Goal: Task Accomplishment & Management: Manage account settings

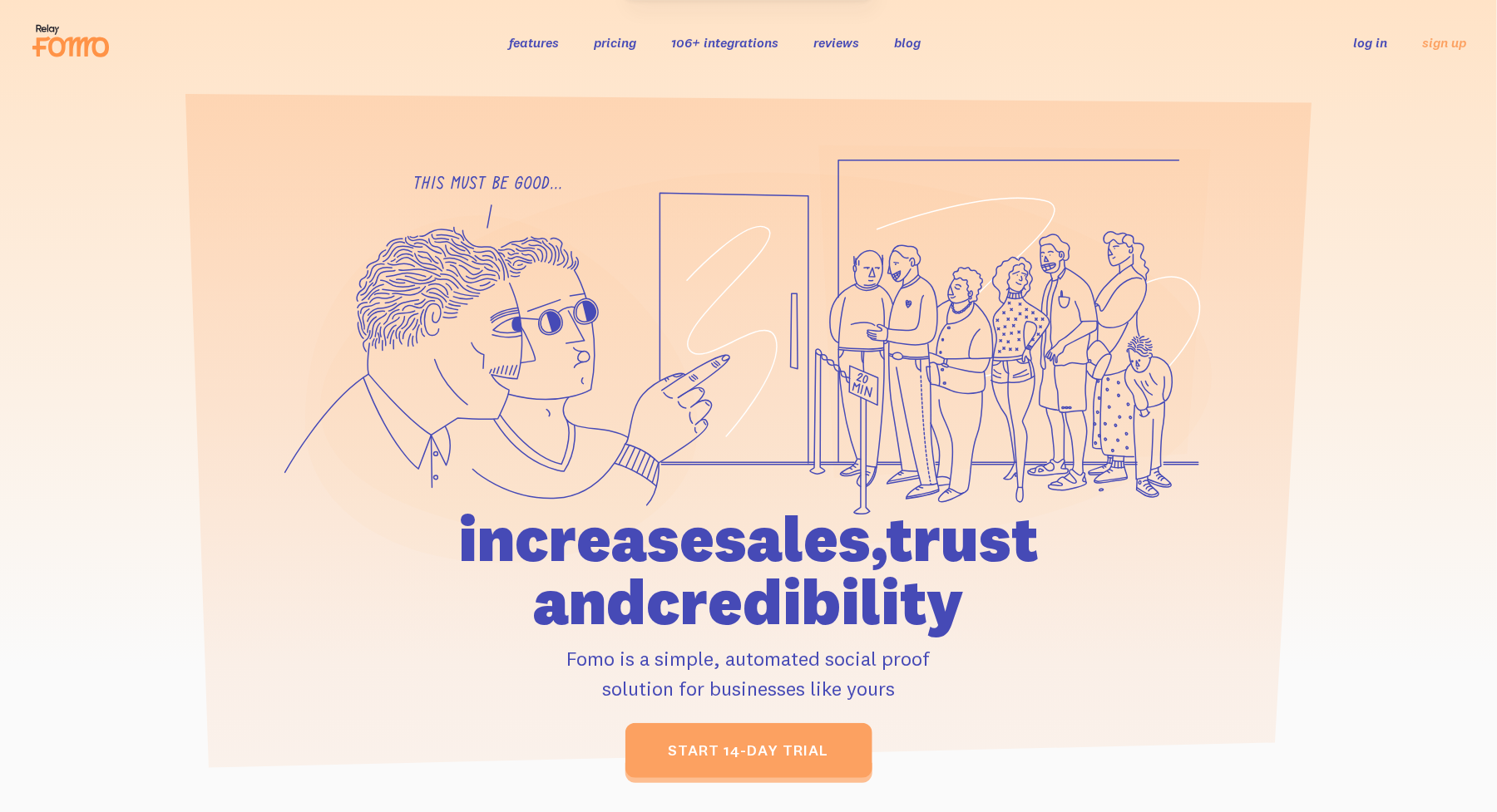
click at [1385, 39] on link "log in" at bounding box center [1370, 42] width 34 height 16
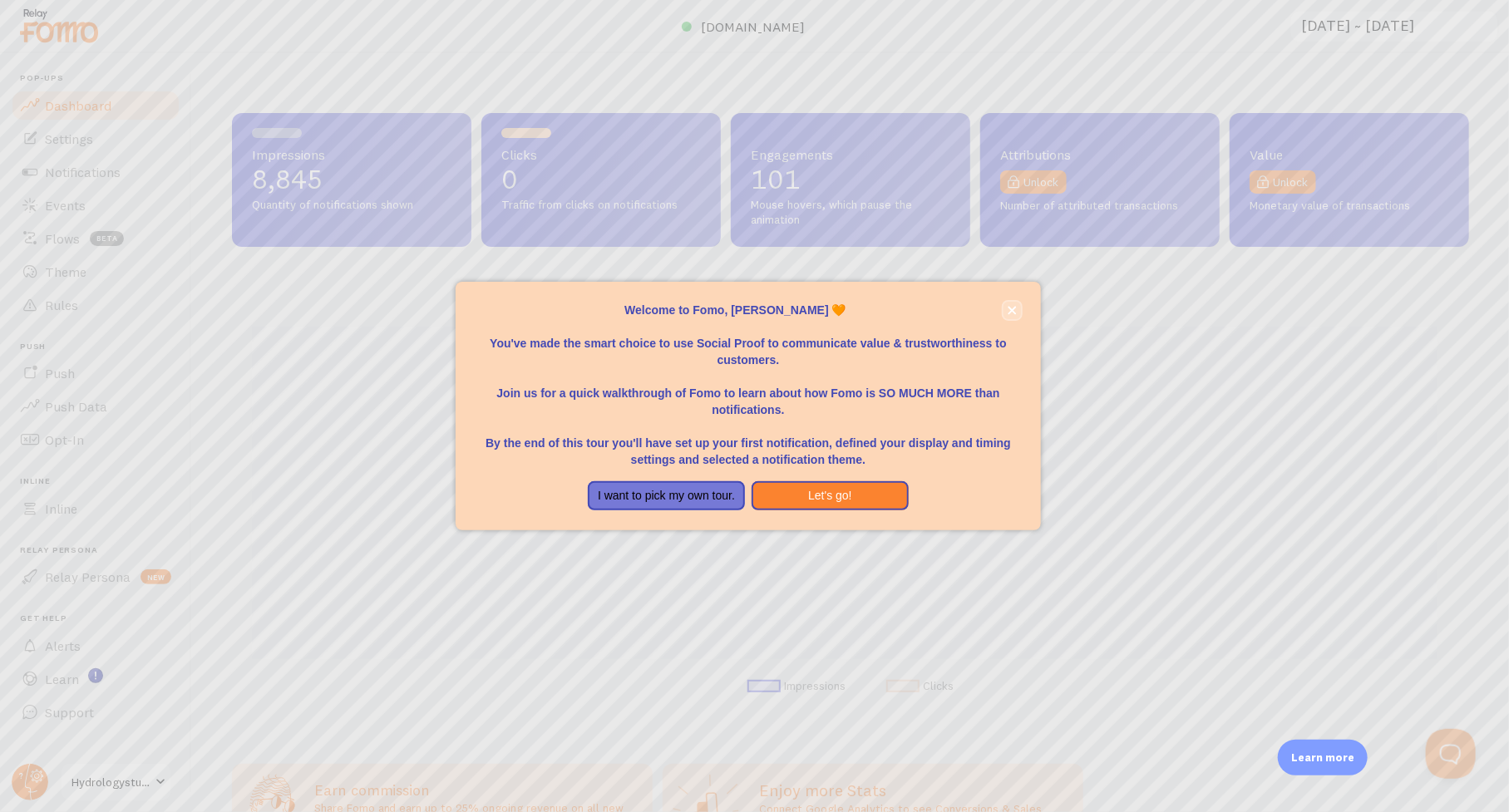
click at [1011, 306] on icon "close," at bounding box center [1012, 310] width 9 height 9
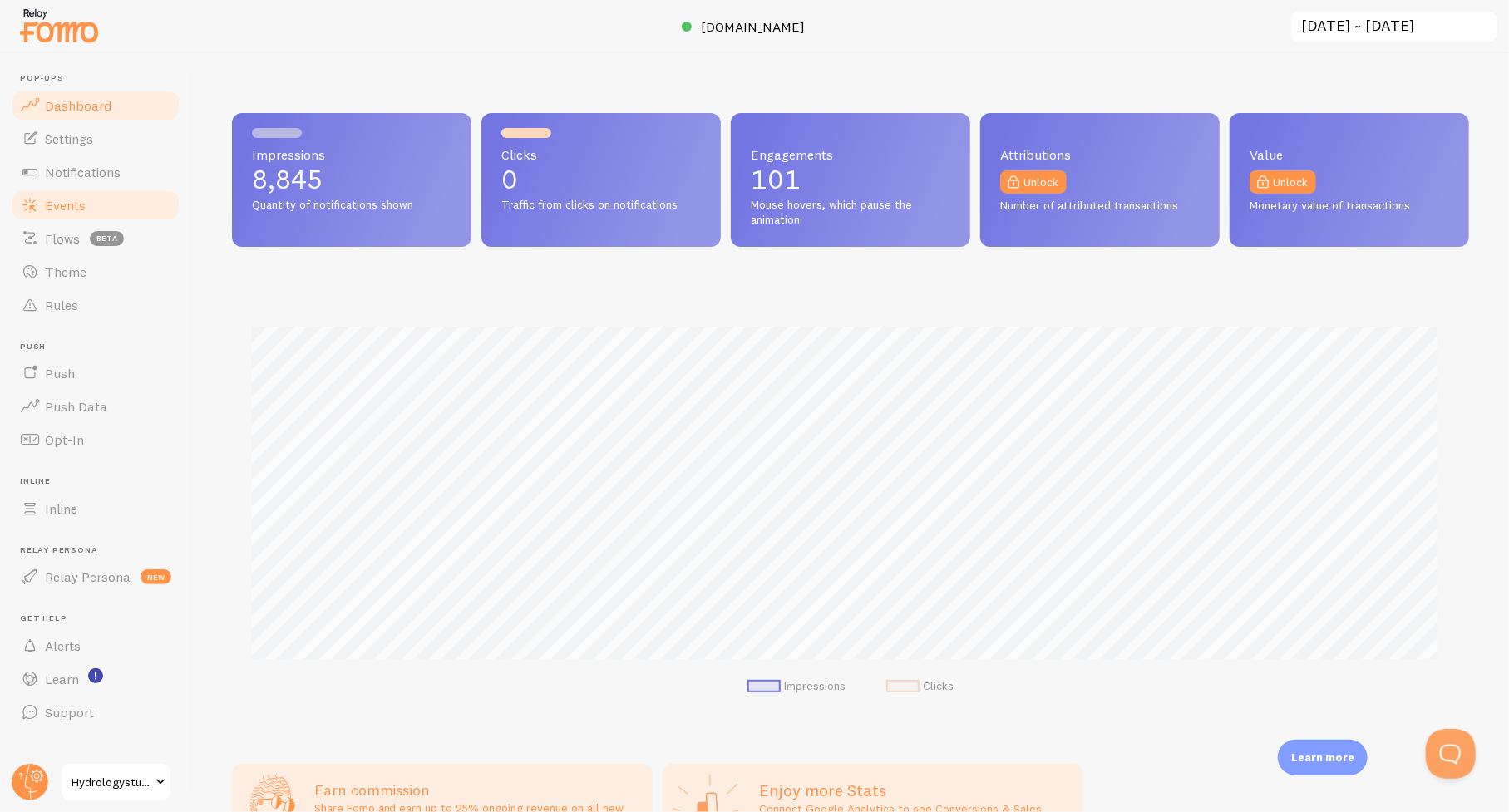
click at [64, 205] on span "Events" at bounding box center [65, 205] width 41 height 16
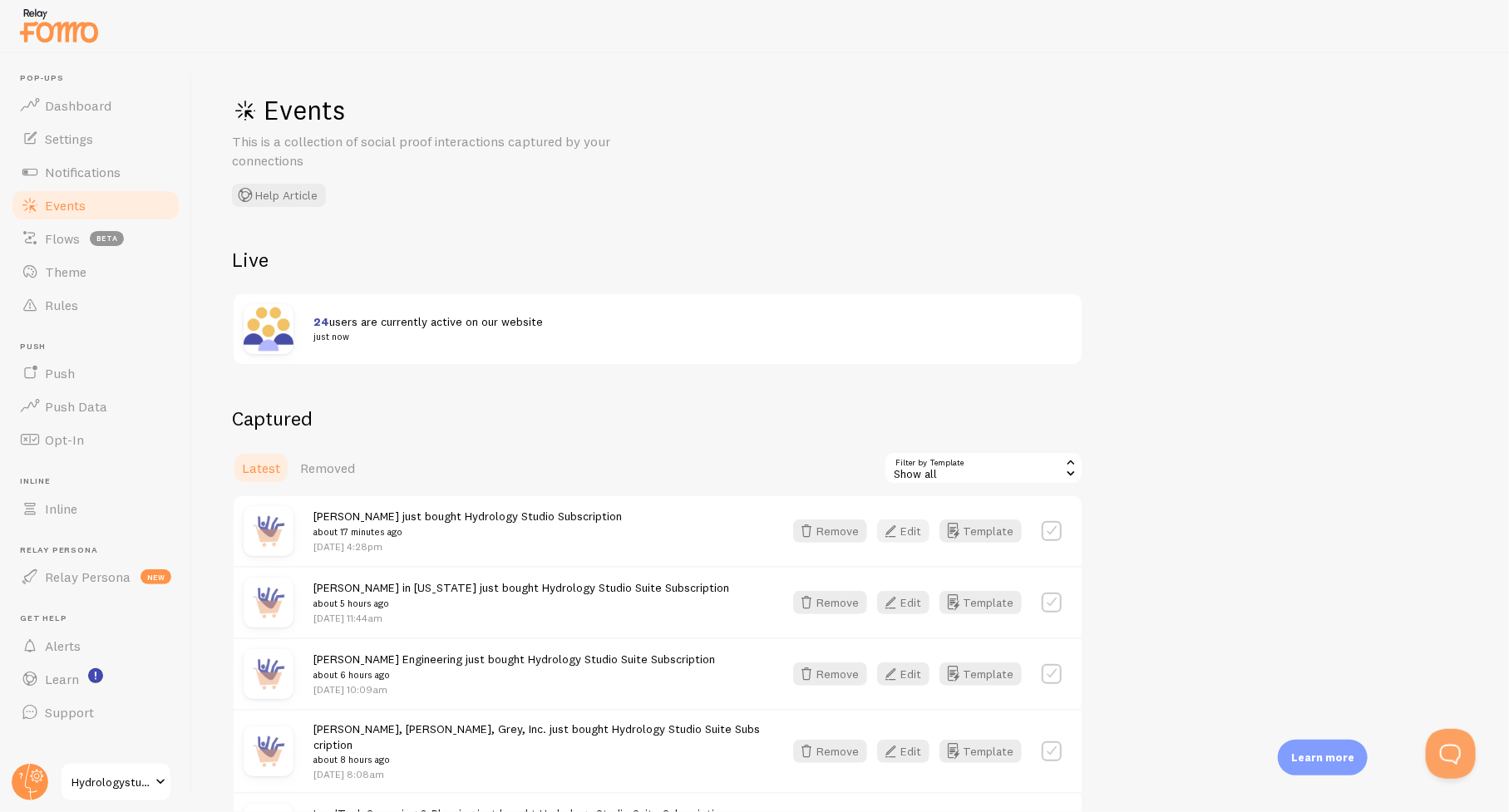
click at [906, 528] on button "Edit" at bounding box center [902, 532] width 52 height 24
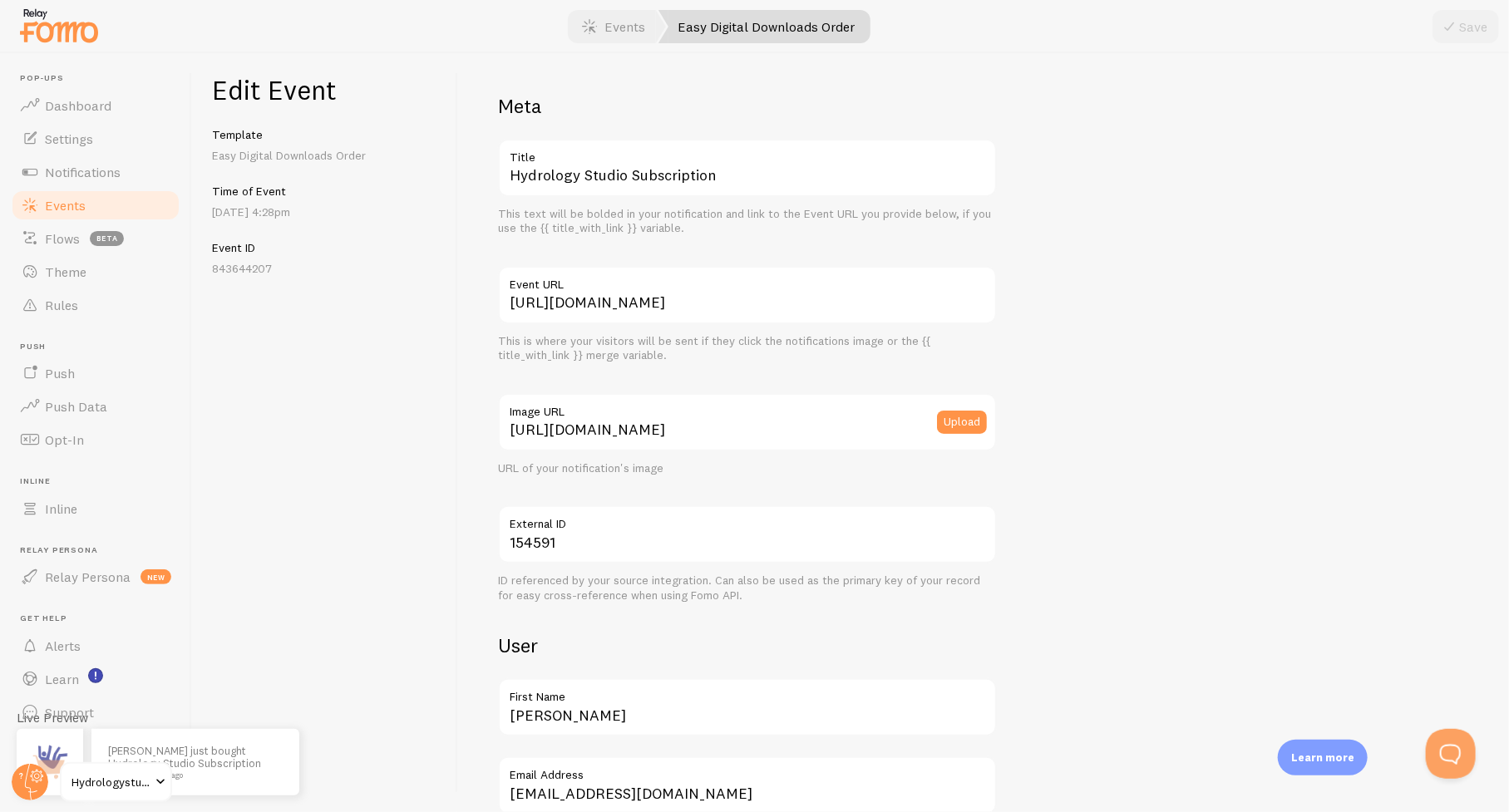
scroll to position [166, 0]
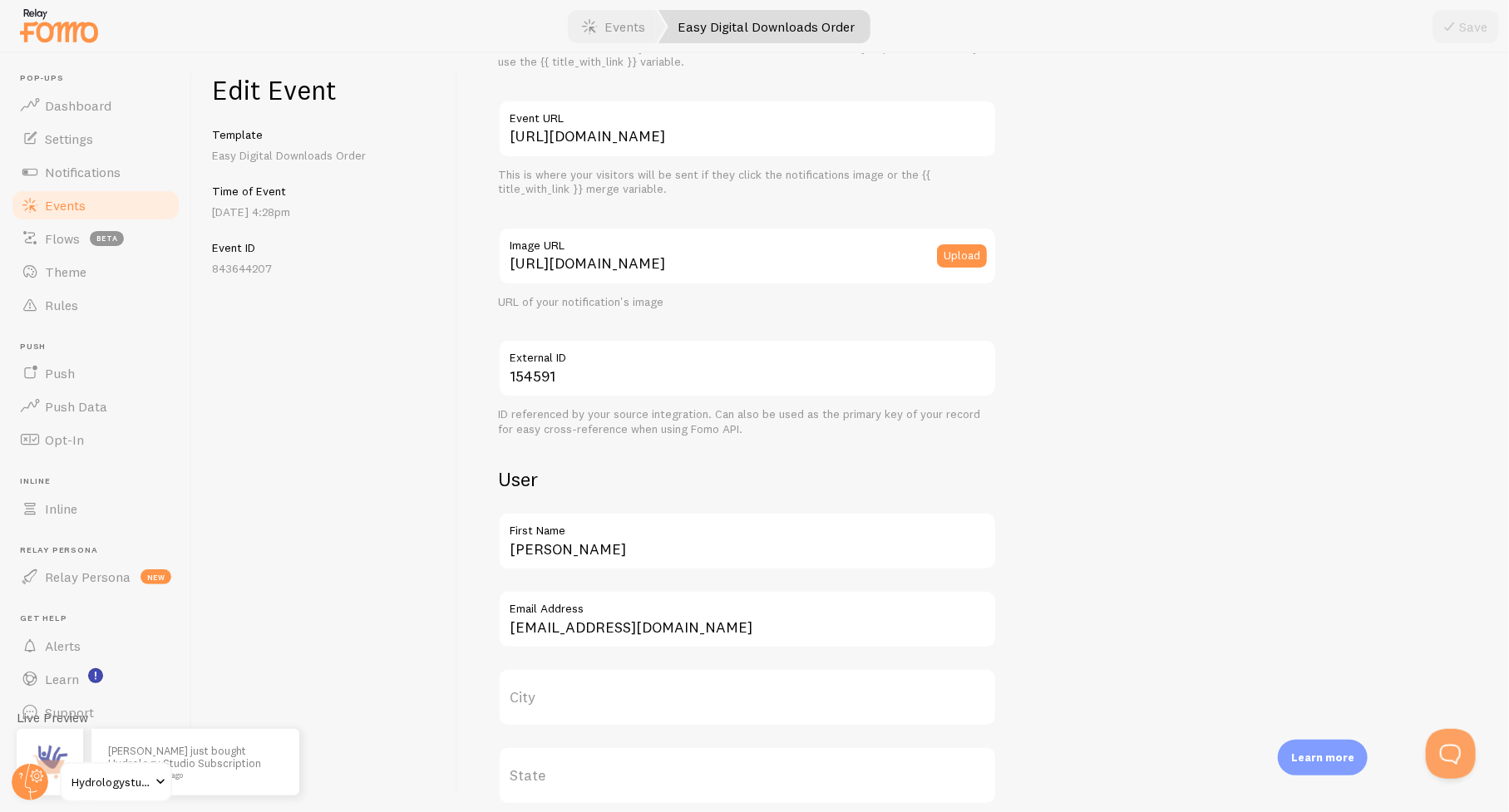
click at [564, 528] on label "First Name" at bounding box center [747, 526] width 499 height 28
click at [564, 528] on input "Michael" at bounding box center [747, 541] width 499 height 58
drag, startPoint x: 581, startPoint y: 556, endPoint x: 470, endPoint y: 557, distance: 111.0
click at [470, 557] on div "Meta Hydrology Studio Subscription Title This text will be bolded in your notif…" at bounding box center [983, 432] width 1051 height 759
paste input "Westcott, Small and Associates"
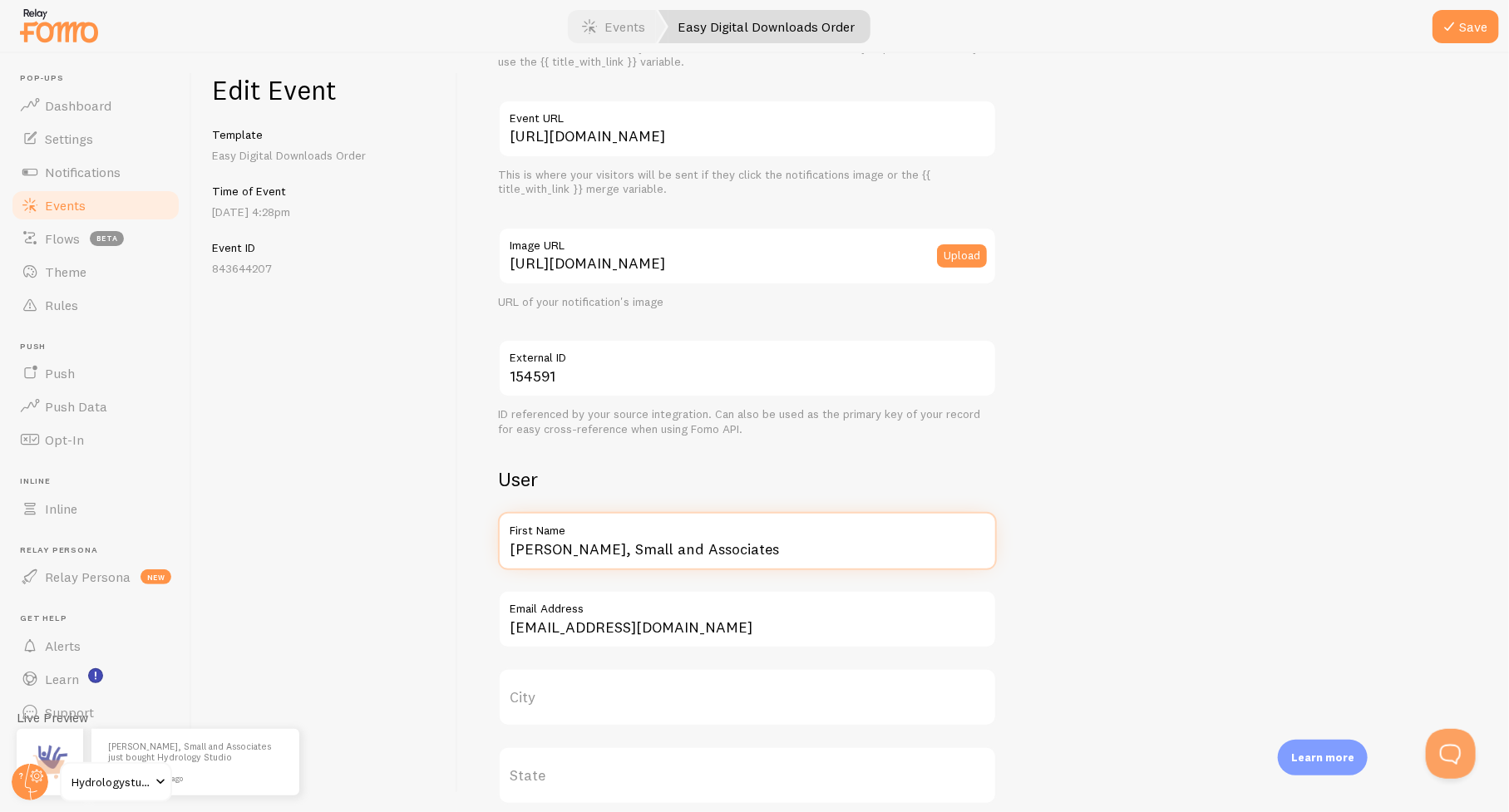
type input "Westcott, Small and Associates"
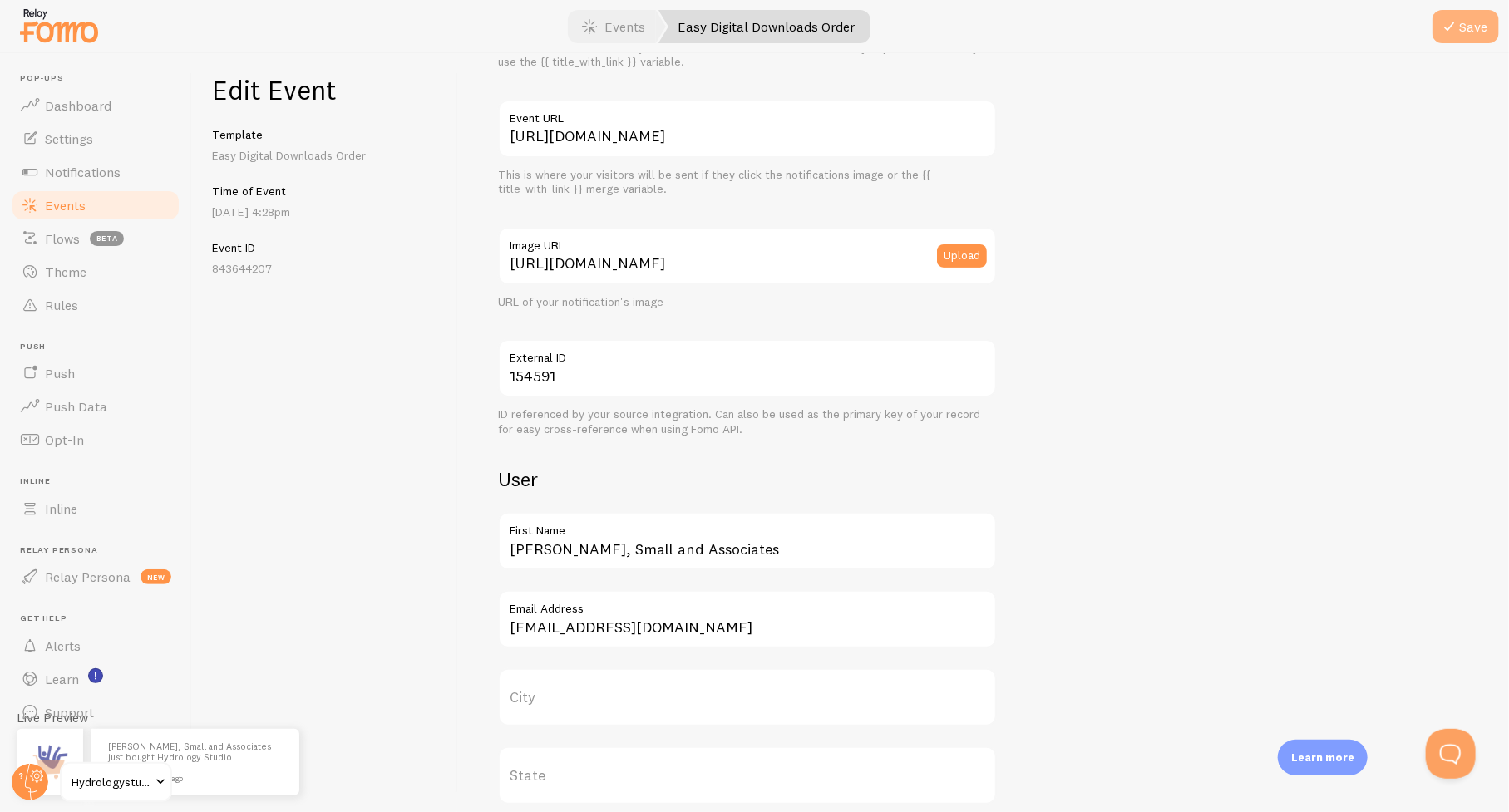
click at [1472, 31] on button "Save" at bounding box center [1465, 26] width 67 height 33
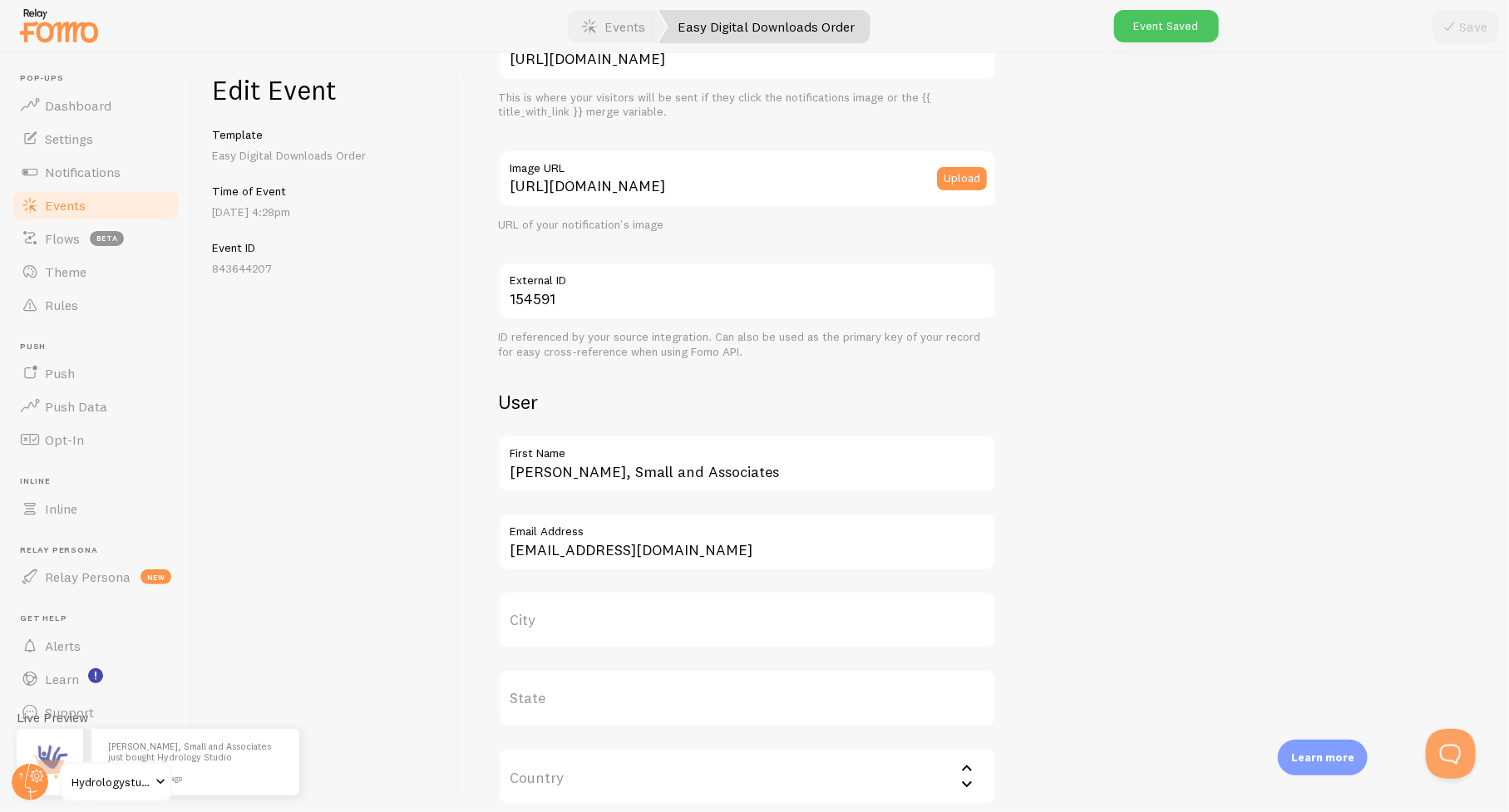
scroll to position [332, 0]
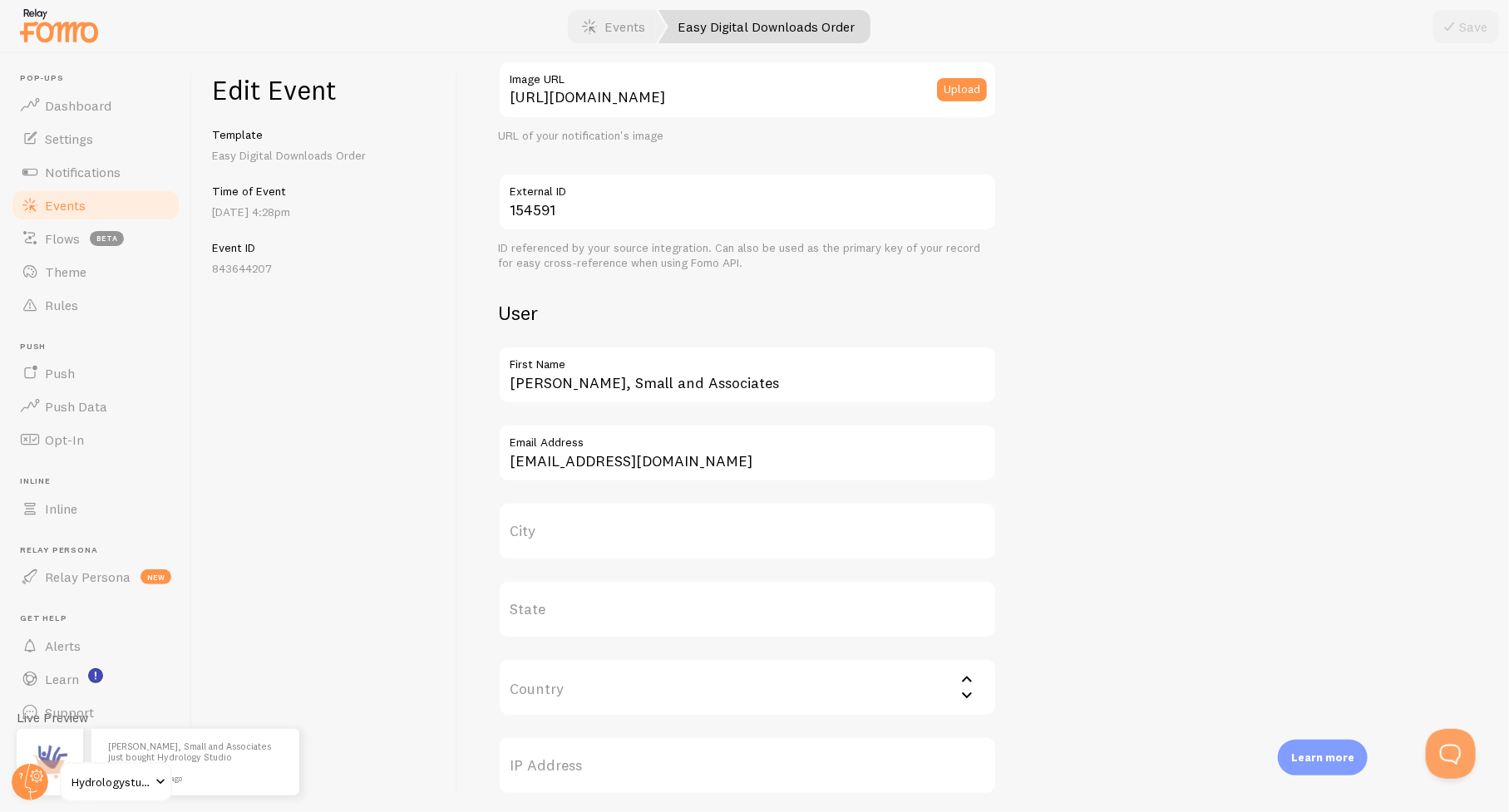
click at [69, 202] on span "Events" at bounding box center [65, 205] width 41 height 16
